Goal: Navigation & Orientation: Go to known website

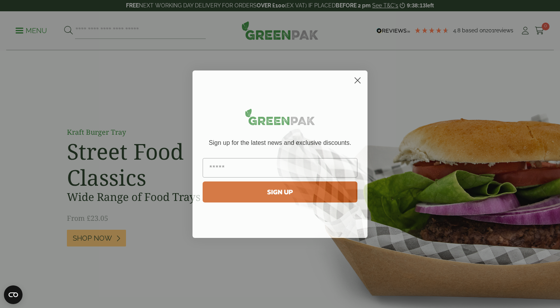
click at [357, 79] on icon "Close dialog" at bounding box center [357, 79] width 5 height 5
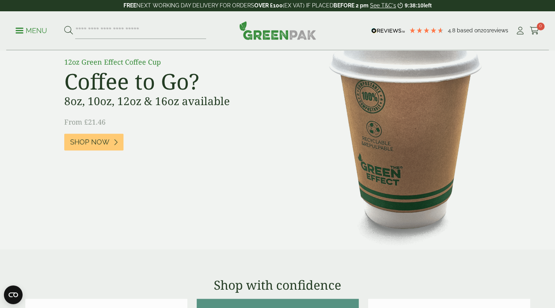
scroll to position [601, 0]
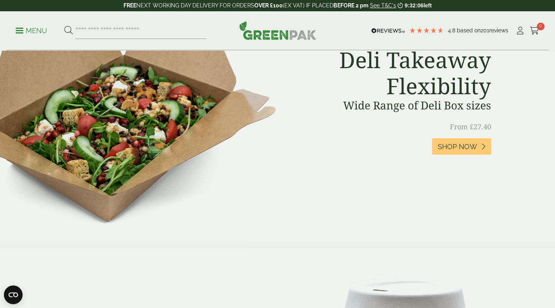
scroll to position [363, 0]
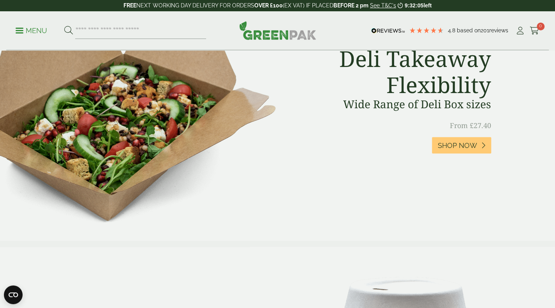
click at [272, 36] on img at bounding box center [277, 30] width 77 height 19
